Goal: Transaction & Acquisition: Purchase product/service

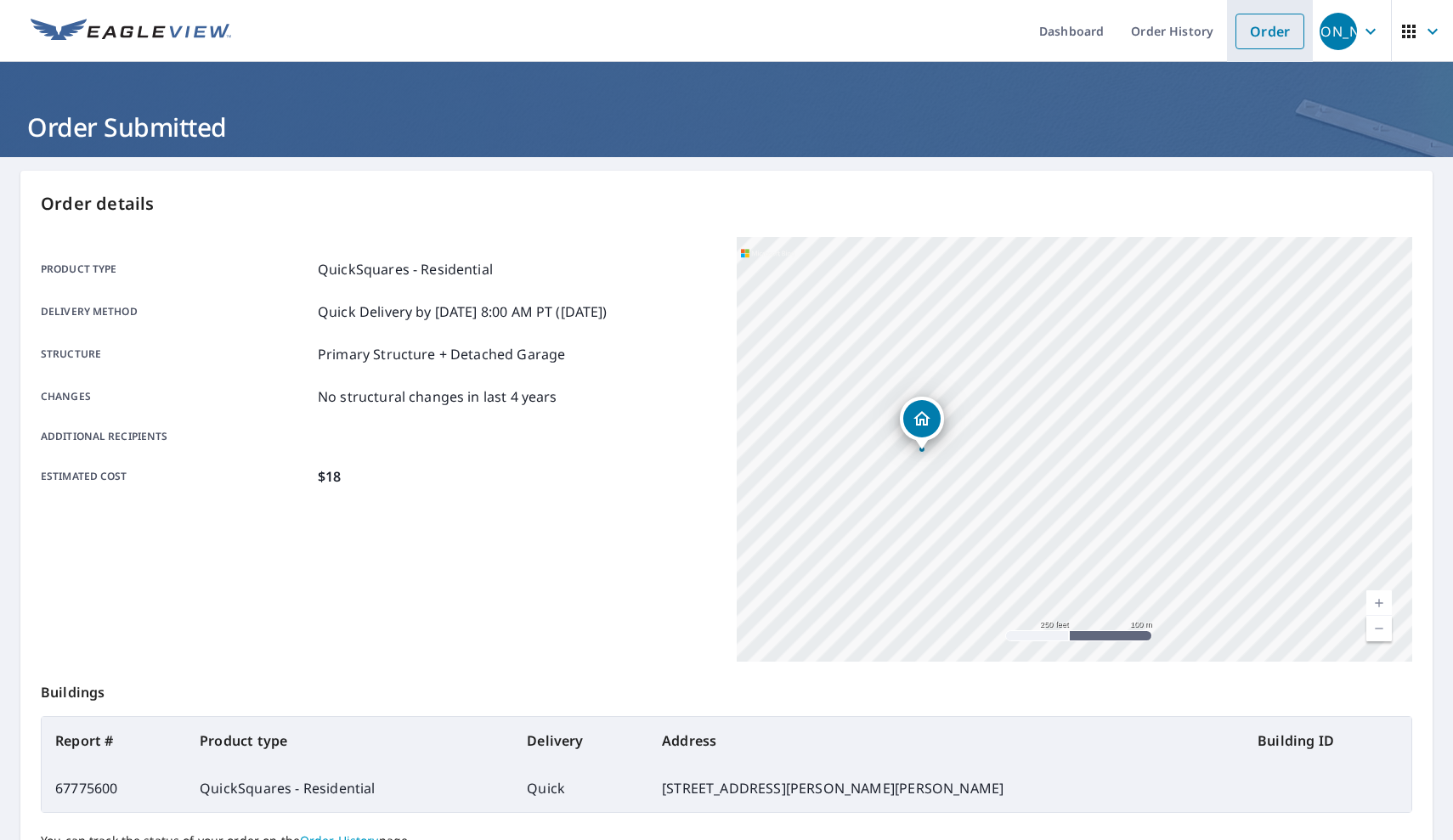
click at [1287, 30] on link "Order" at bounding box center [1270, 31] width 69 height 35
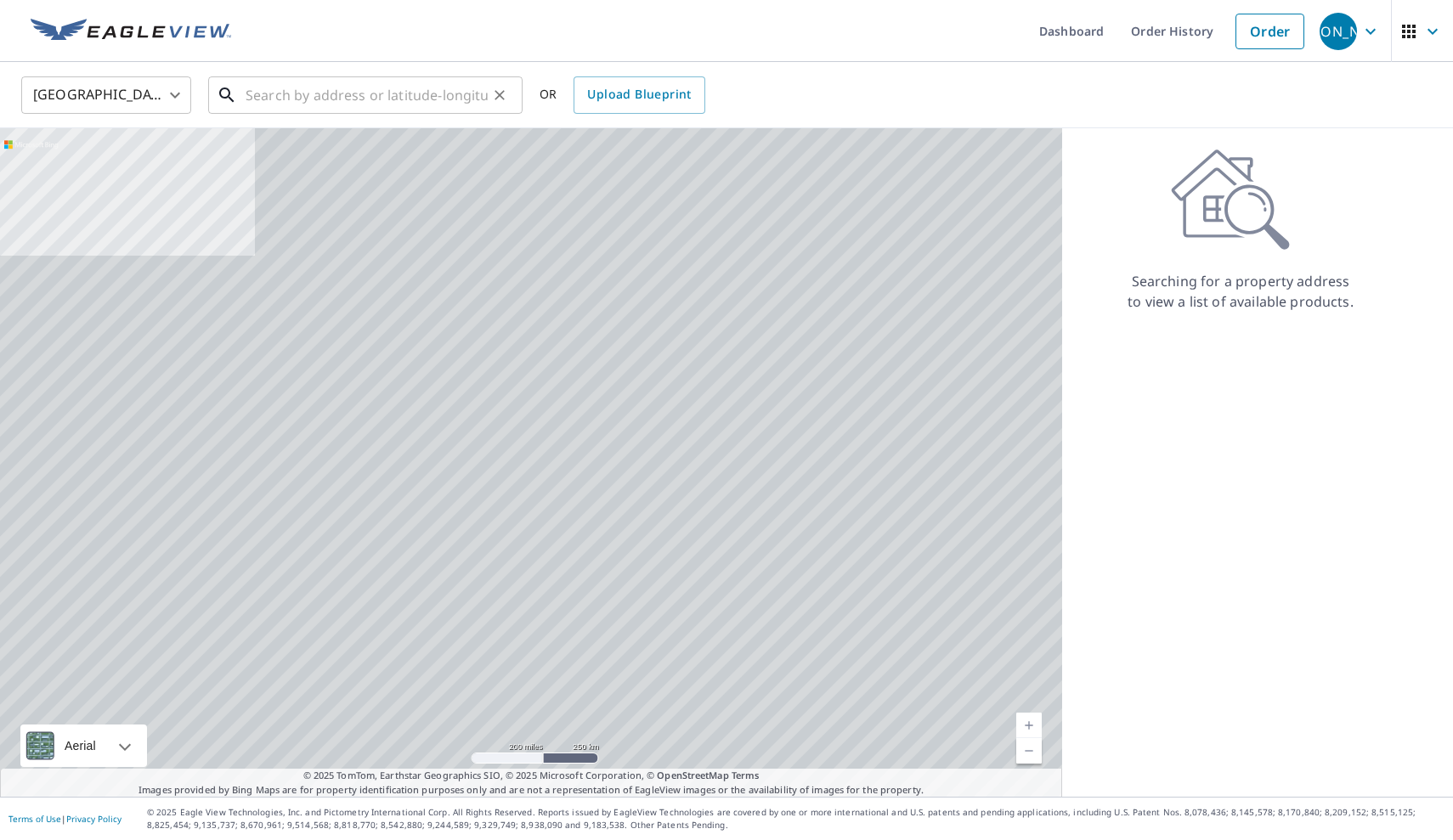
click at [380, 114] on div "​" at bounding box center [366, 94] width 315 height 37
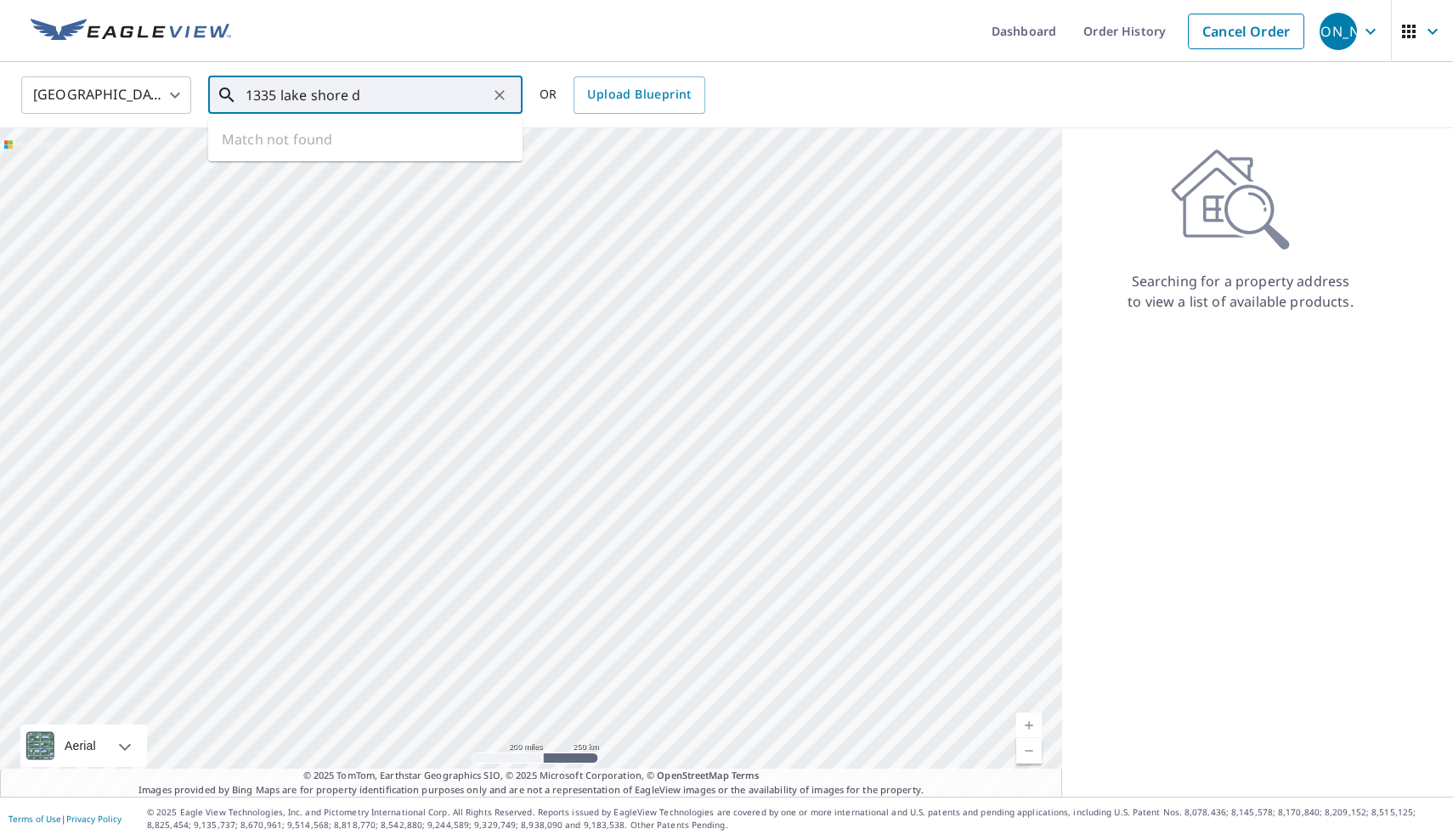
type input "[STREET_ADDRESS]"
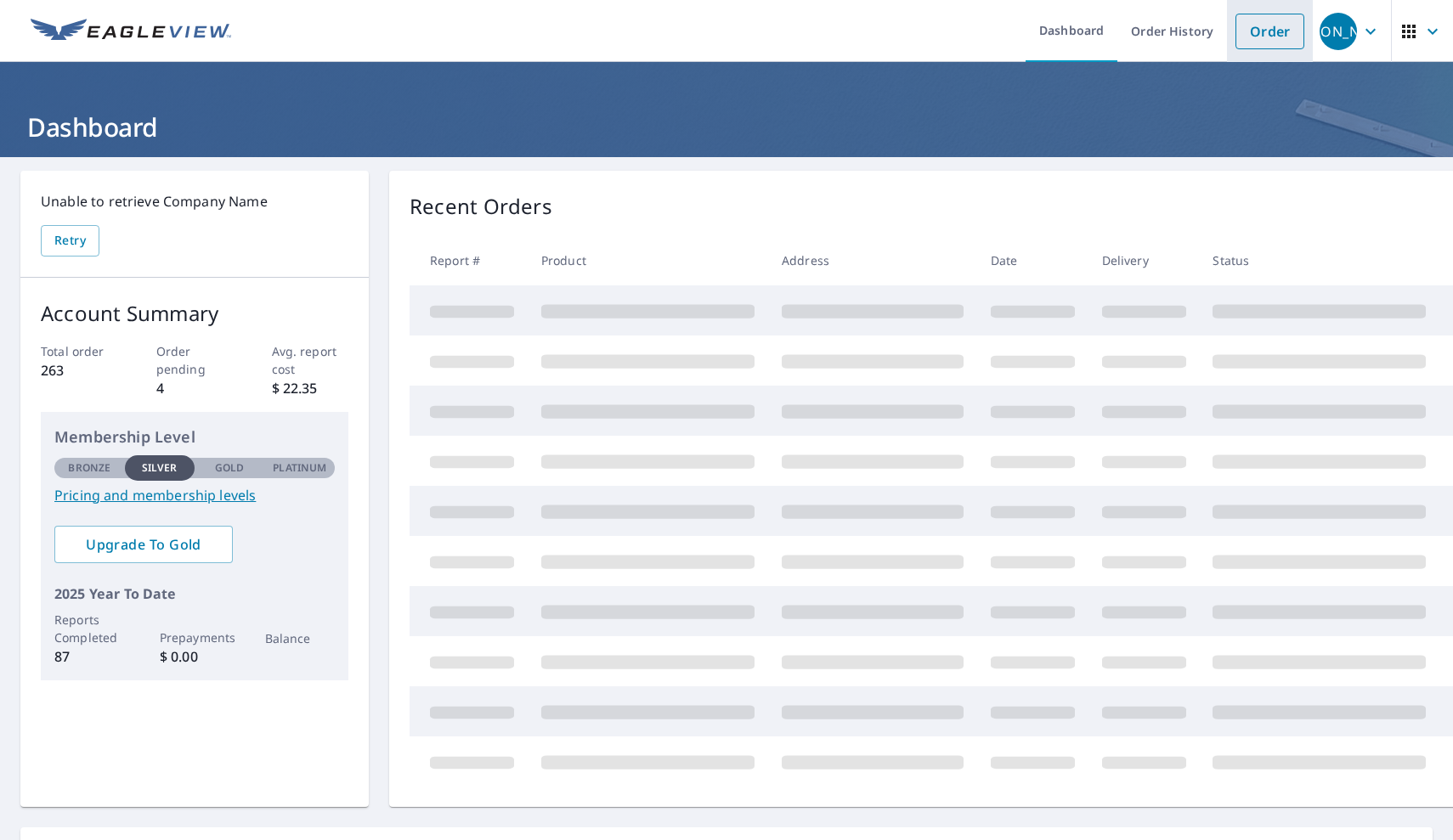
click at [1280, 34] on link "Order" at bounding box center [1270, 31] width 69 height 35
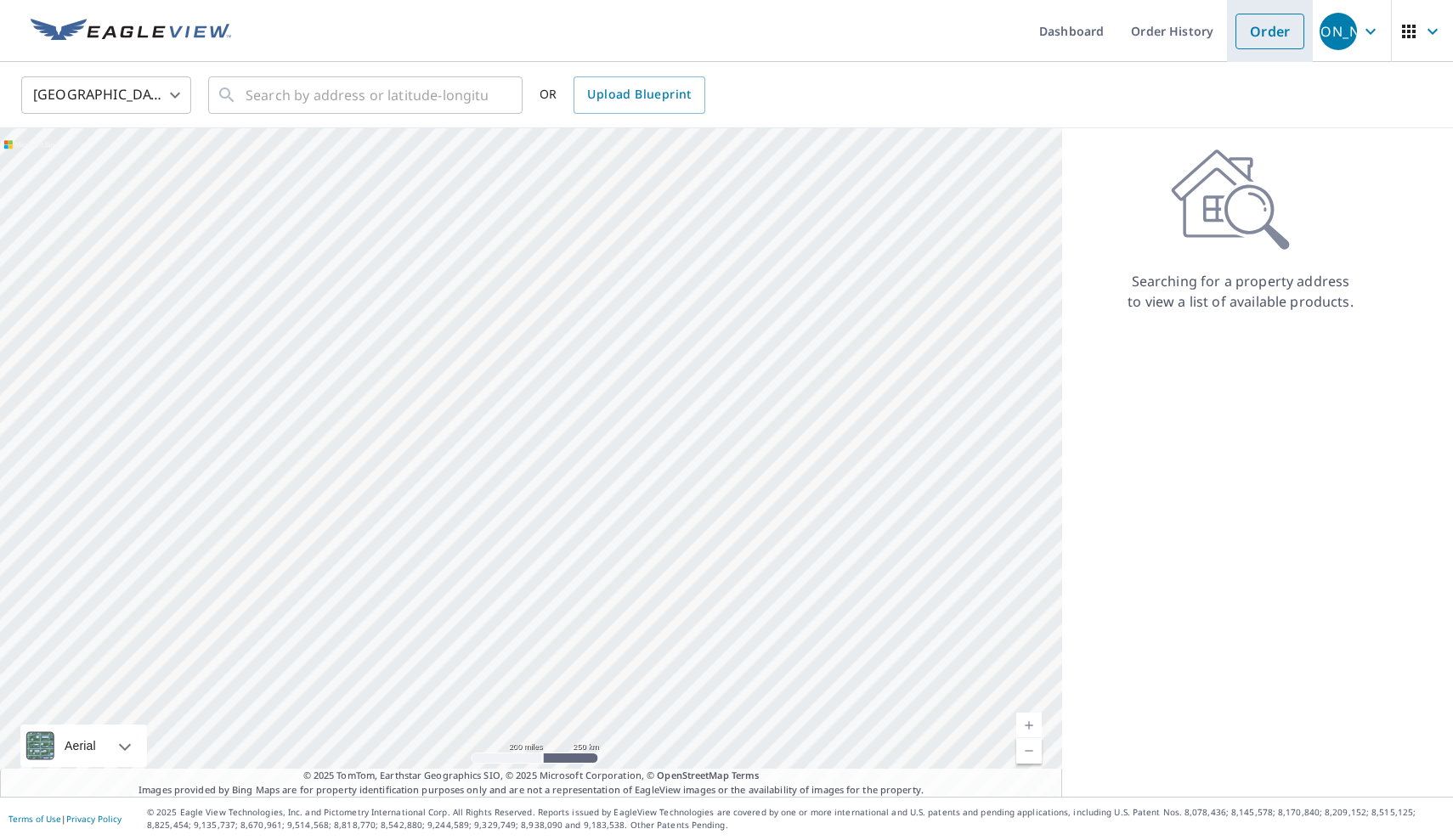
click at [1255, 45] on link "Order" at bounding box center [1270, 31] width 69 height 35
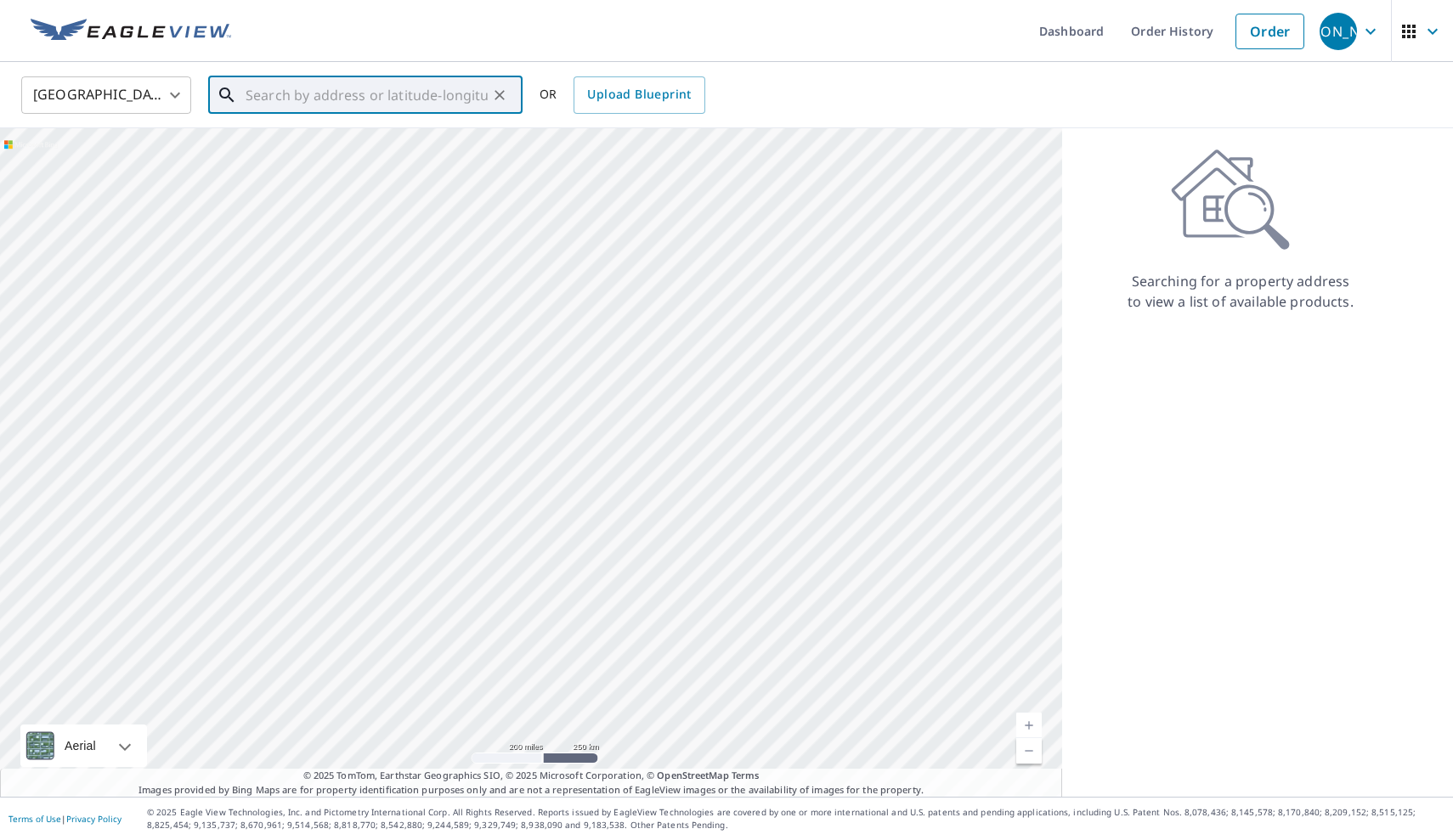
click at [329, 106] on input "text" at bounding box center [366, 95] width 242 height 48
click at [285, 143] on span "975 Saltwater Cir" at bounding box center [375, 144] width 267 height 21
type input "975 Saltwater Cir Saint Augustine, FL 32080"
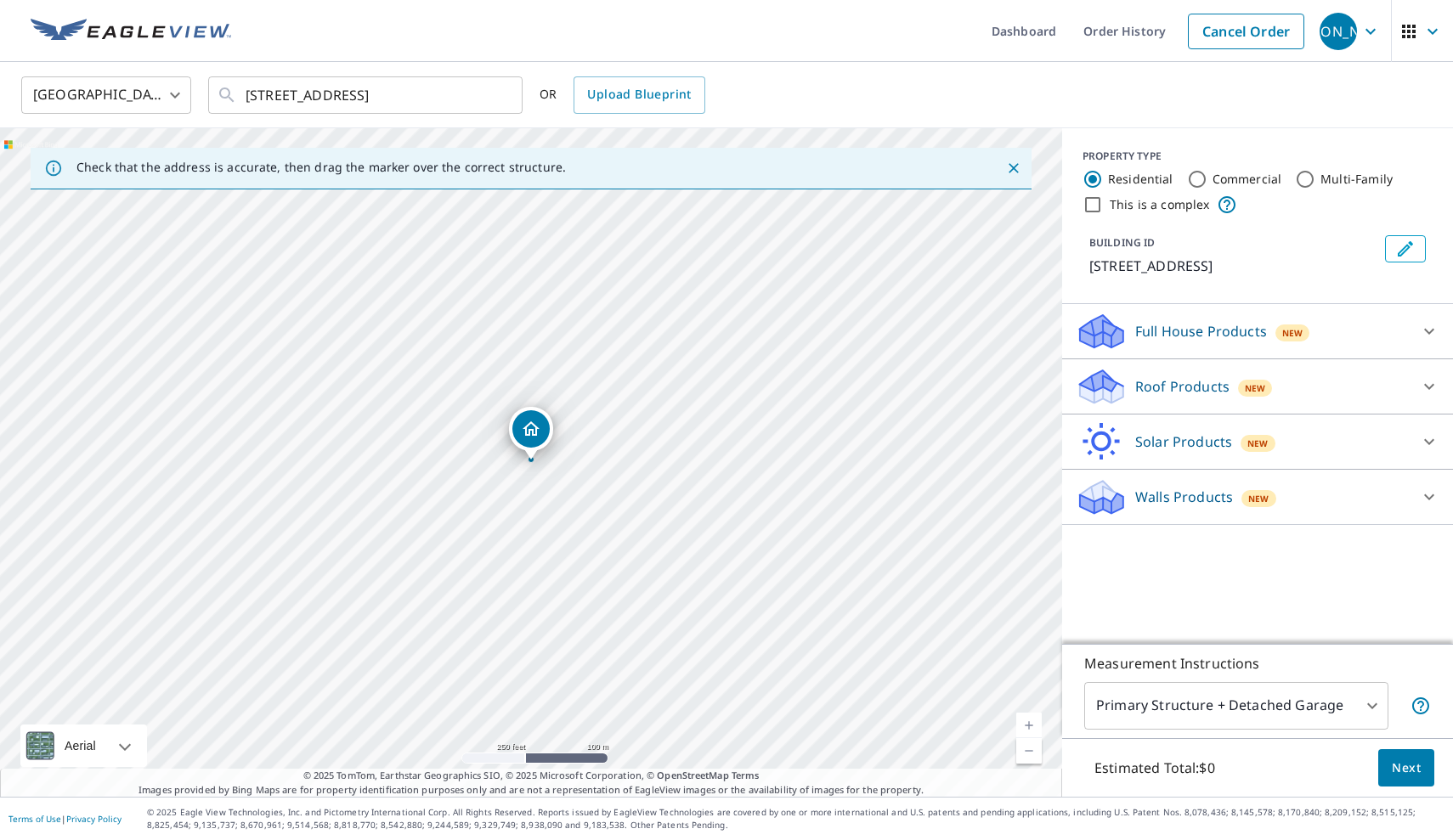
click at [1031, 722] on link "Current Level 17, Zoom In" at bounding box center [1029, 725] width 25 height 25
click at [1420, 383] on icon at bounding box center [1430, 386] width 21 height 21
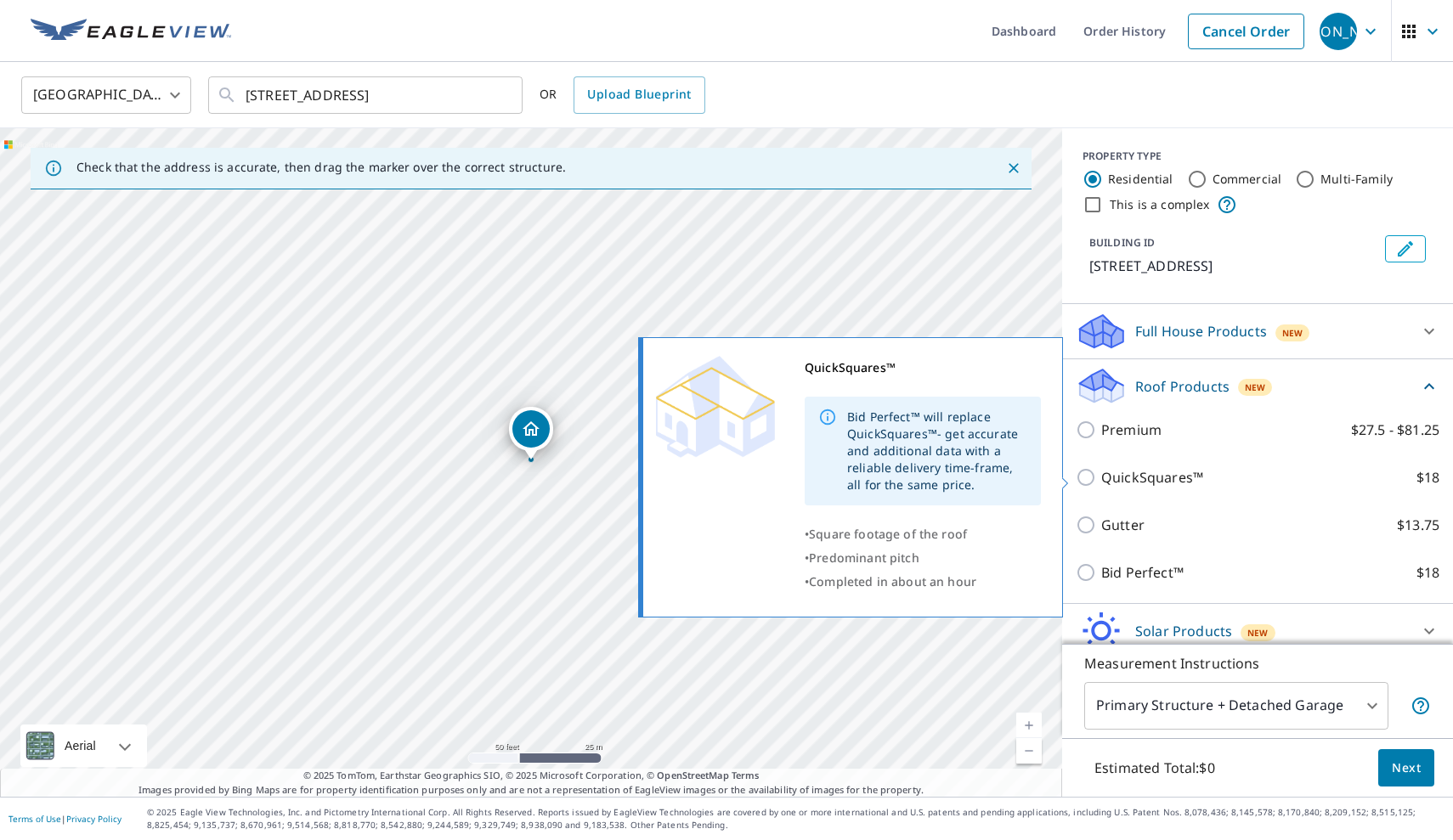
click at [1091, 476] on input "QuickSquares™ $18" at bounding box center [1087, 478] width 25 height 21
checkbox input "true"
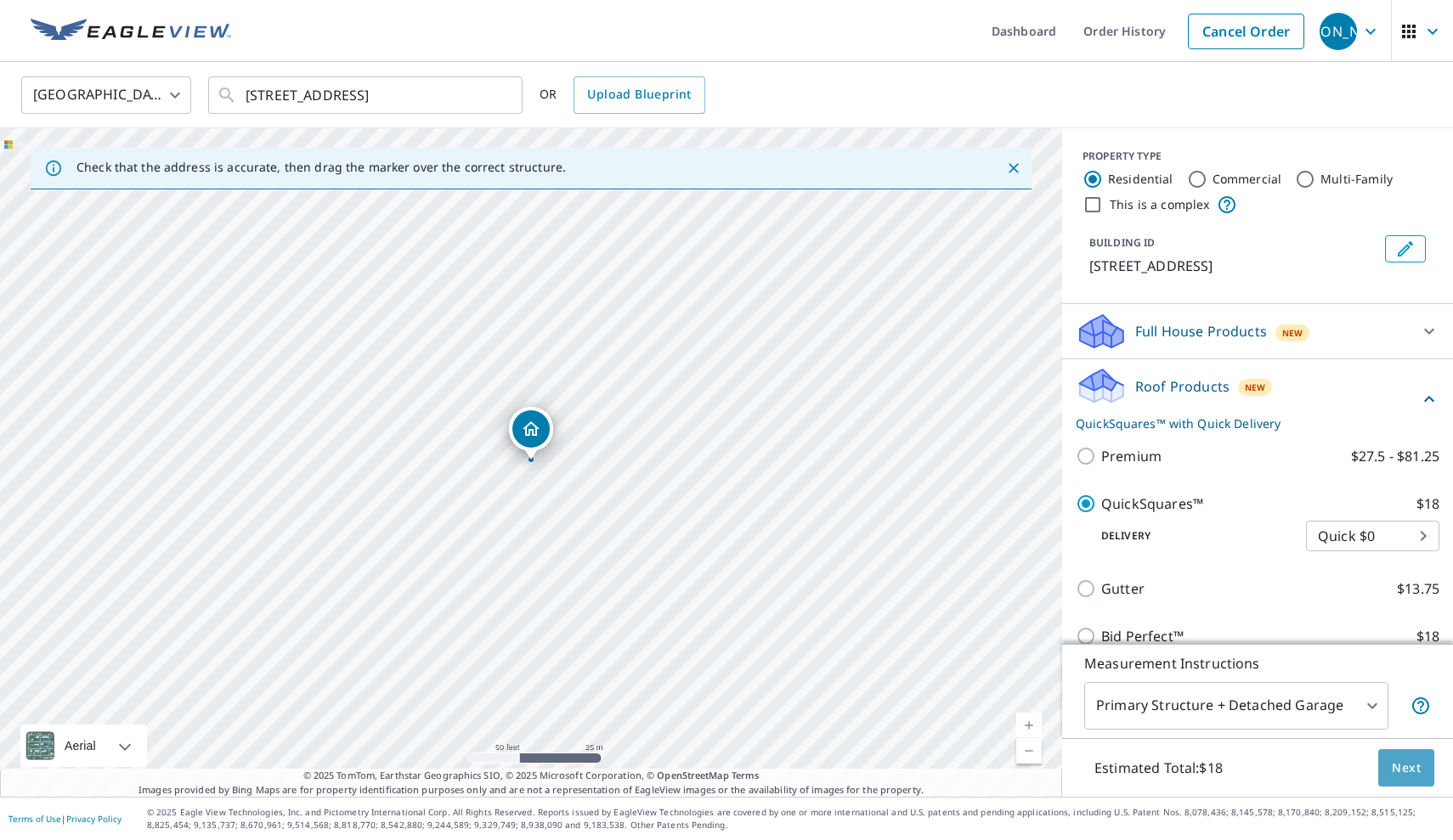
click at [1412, 760] on span "Next" at bounding box center [1405, 768] width 29 height 22
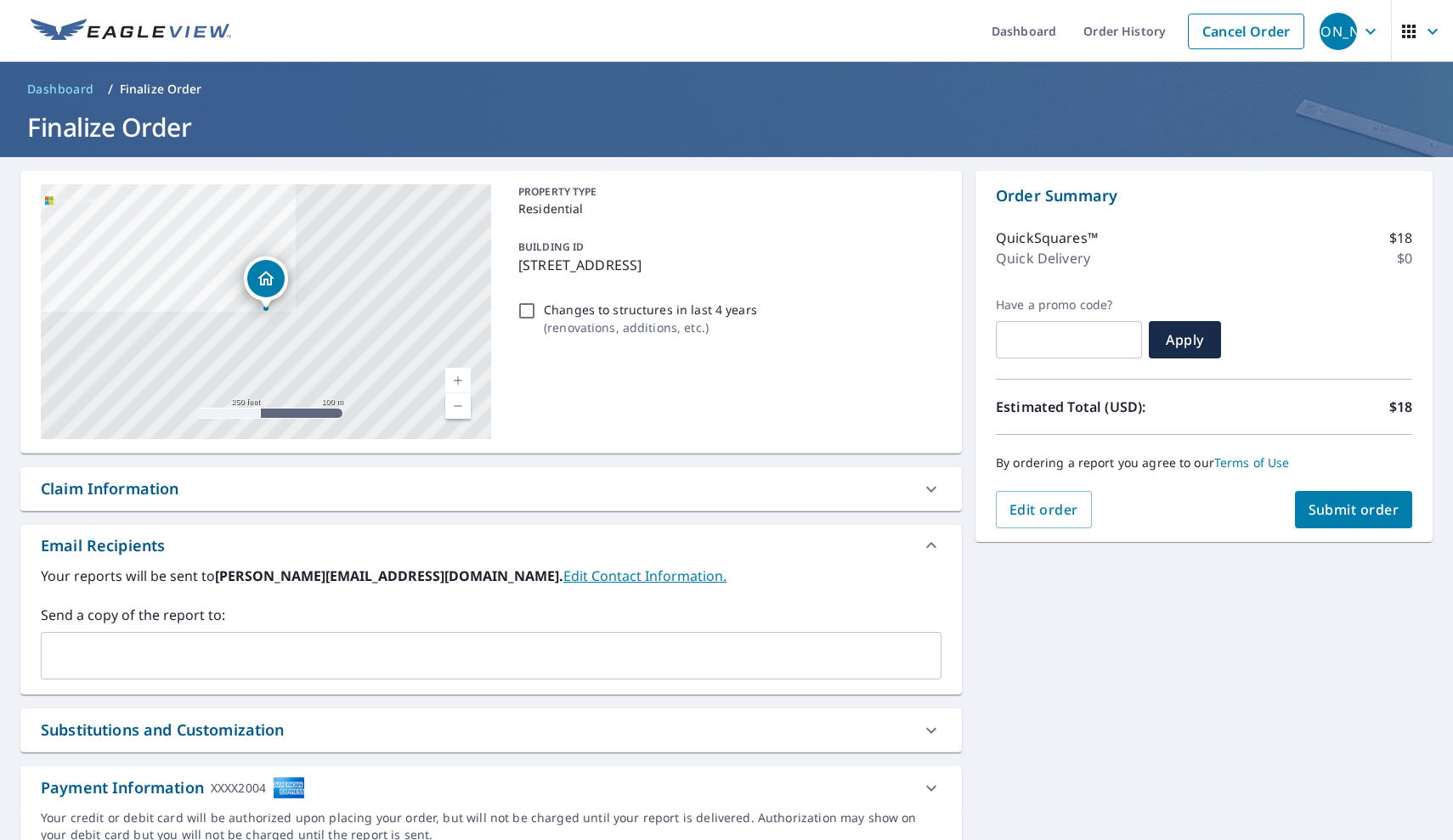
click at [1354, 504] on span "Submit order" at bounding box center [1354, 510] width 91 height 19
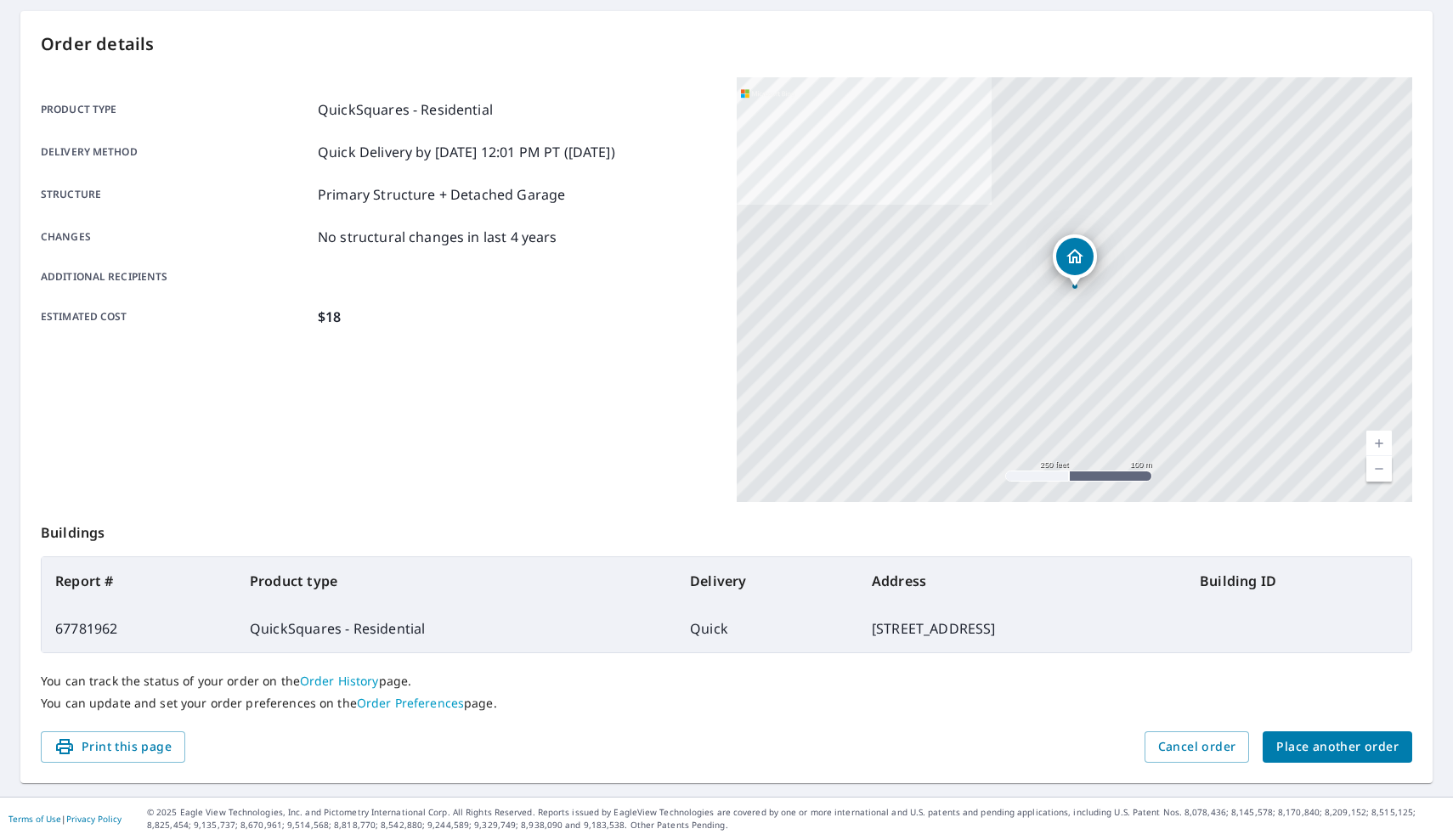
scroll to position [159, 0]
click at [1276, 749] on button "Place another order" at bounding box center [1337, 748] width 150 height 31
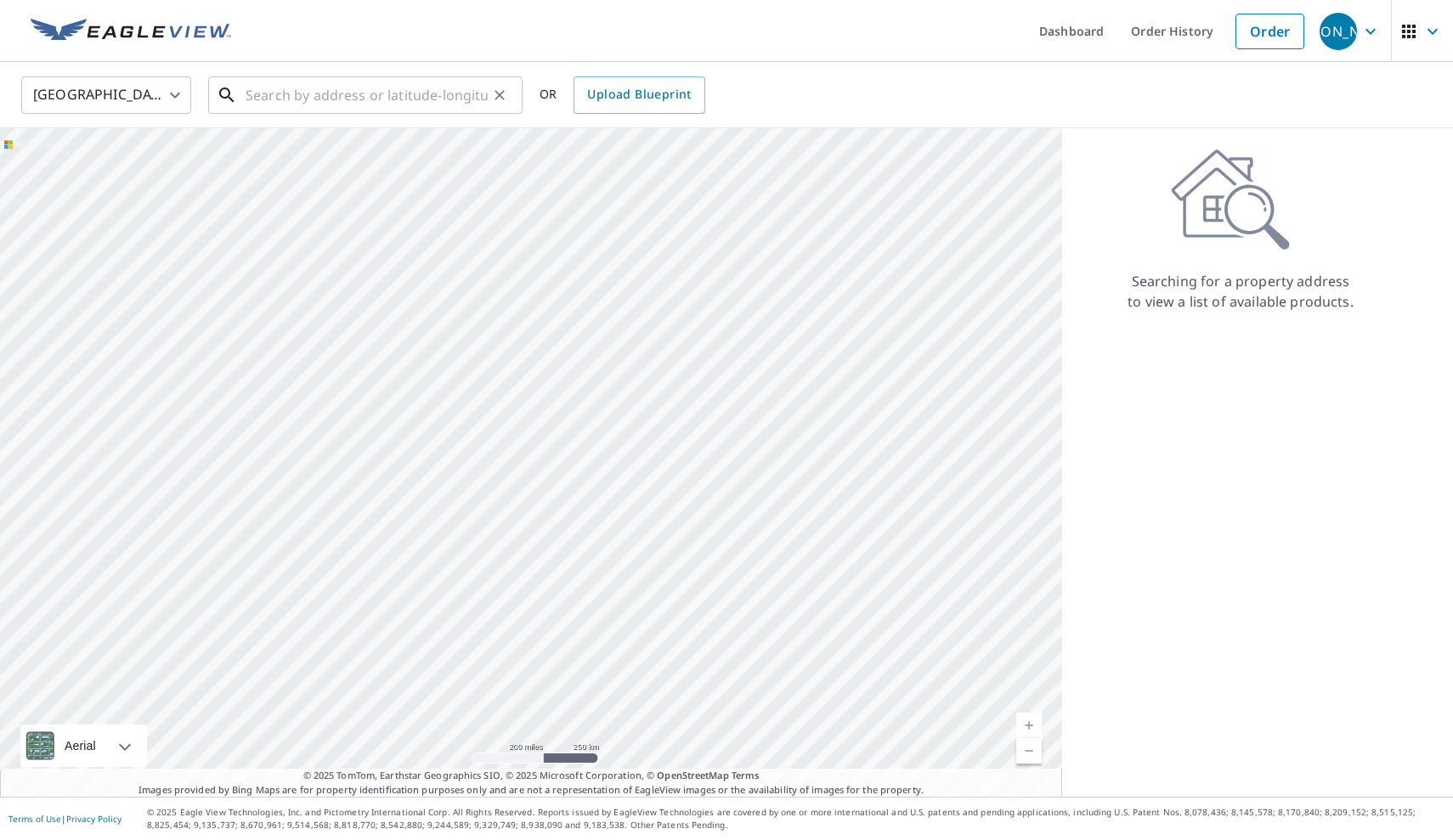
click at [306, 113] on div "​" at bounding box center [366, 94] width 315 height 37
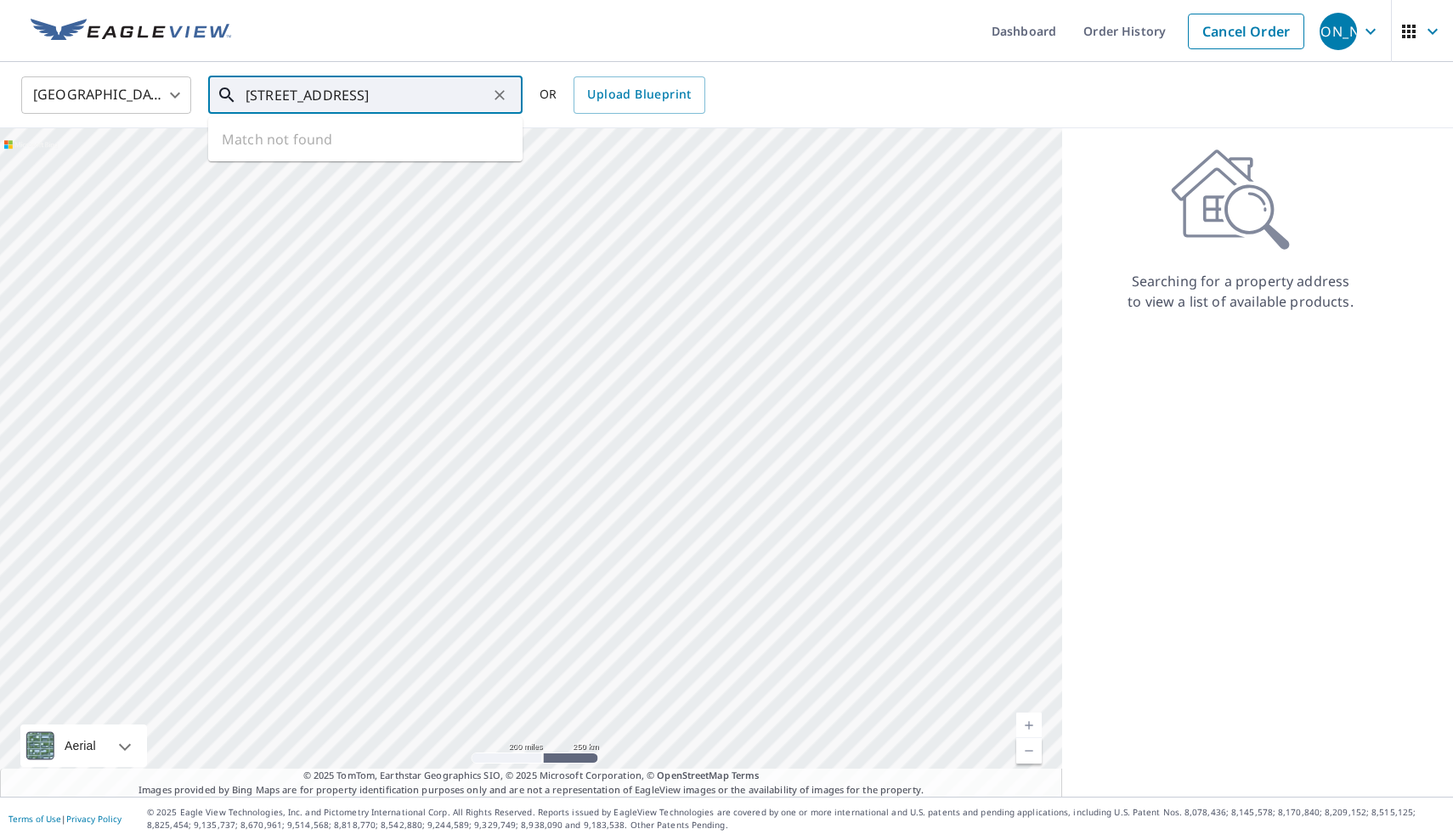
type input "1335 lake shore dr 32757"
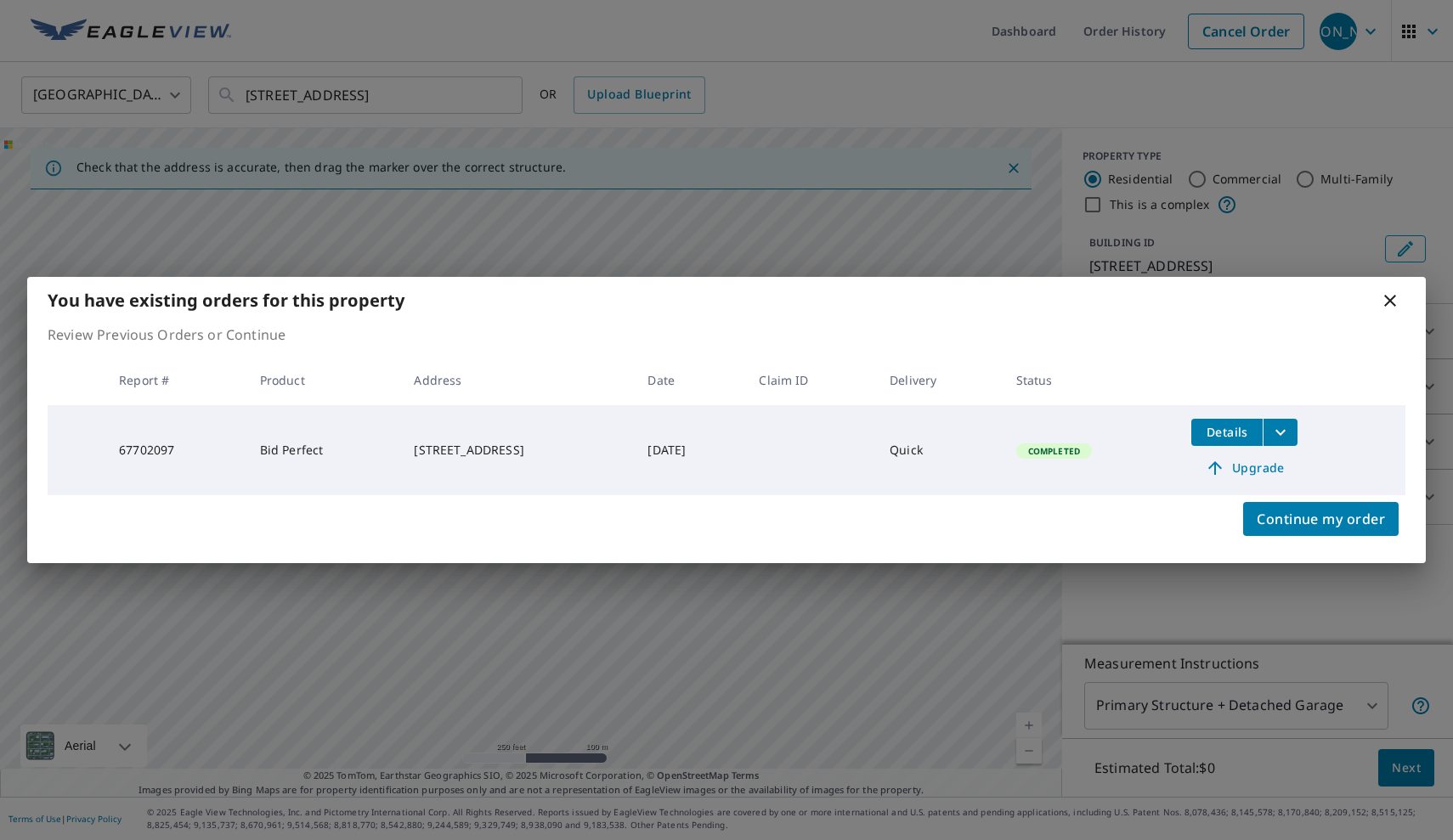
click at [1290, 432] on icon "filesDropdownBtn-67702097" at bounding box center [1281, 433] width 21 height 21
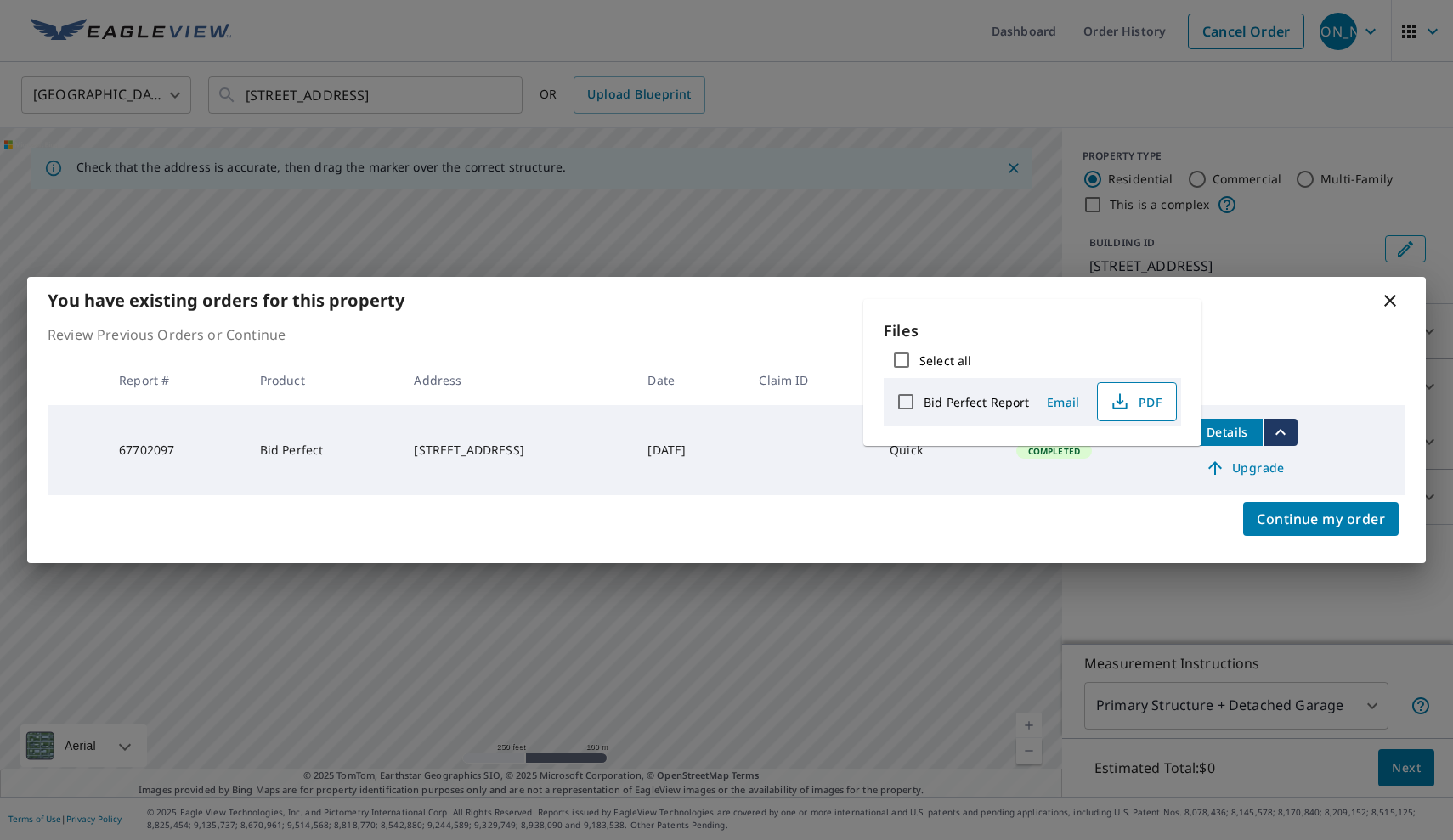
click at [1138, 402] on span "PDF" at bounding box center [1135, 402] width 54 height 21
